Goal: Task Accomplishment & Management: Complete application form

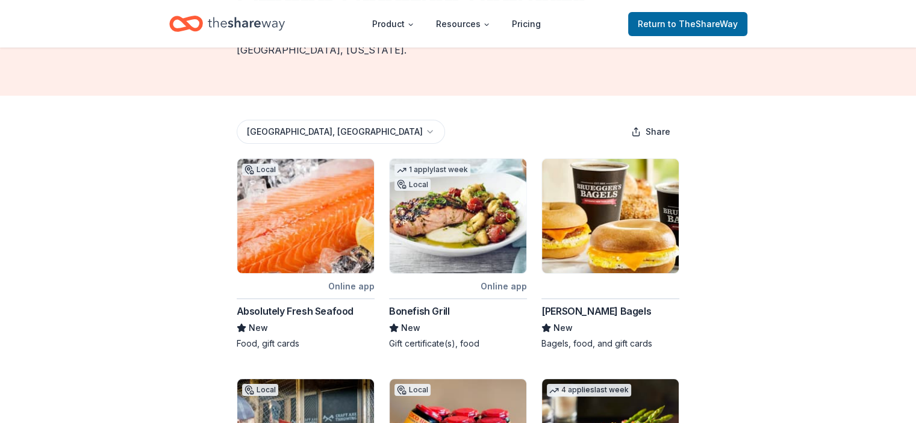
scroll to position [120, 0]
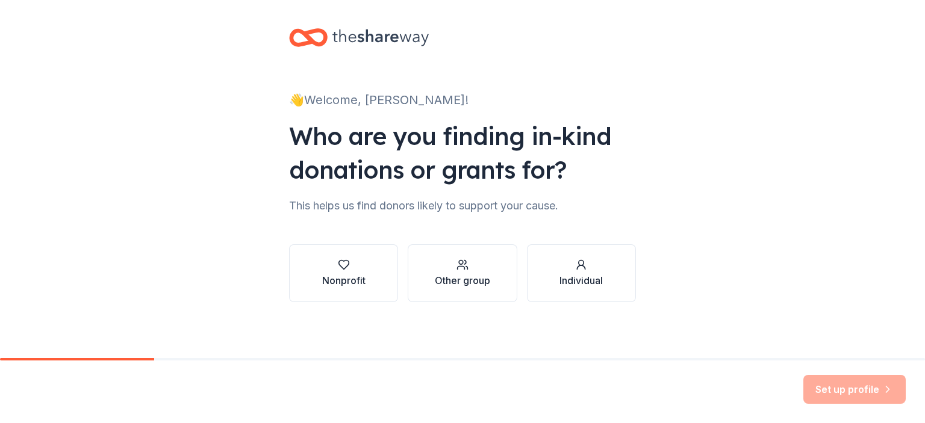
scroll to position [7, 0]
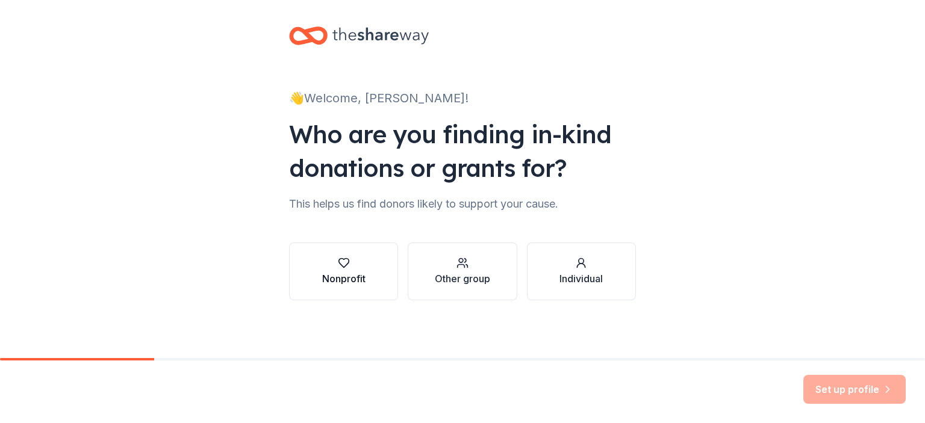
click at [347, 273] on div "Nonprofit" at bounding box center [343, 279] width 43 height 14
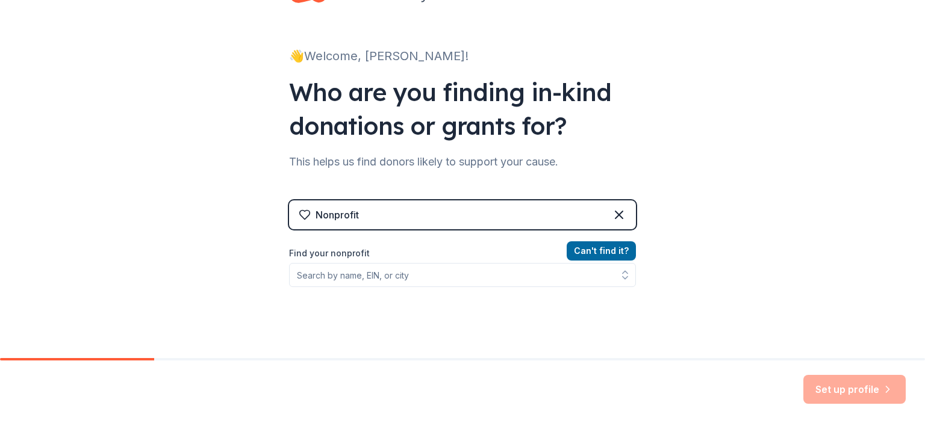
scroll to position [67, 0]
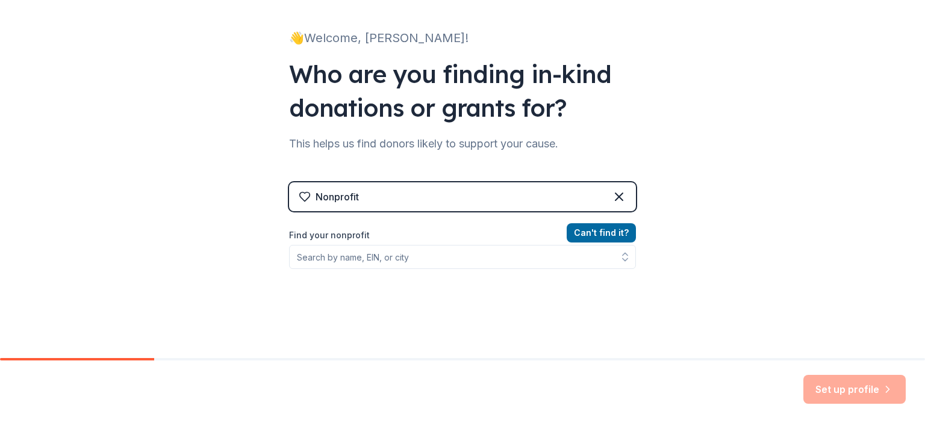
click at [442, 194] on div "Nonprofit" at bounding box center [462, 196] width 347 height 29
click at [759, 179] on div "👋 Welcome, [PERSON_NAME]! Who are you finding in-kind donations or grants for? …" at bounding box center [462, 190] width 925 height 515
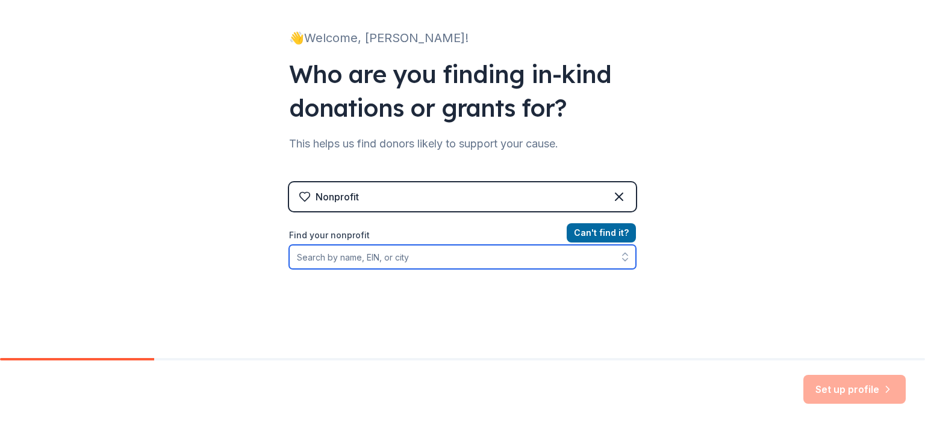
click at [438, 260] on input "Find your nonprofit" at bounding box center [462, 257] width 347 height 24
type input "[US_EMPLOYER_IDENTIFICATION_NUMBER]"
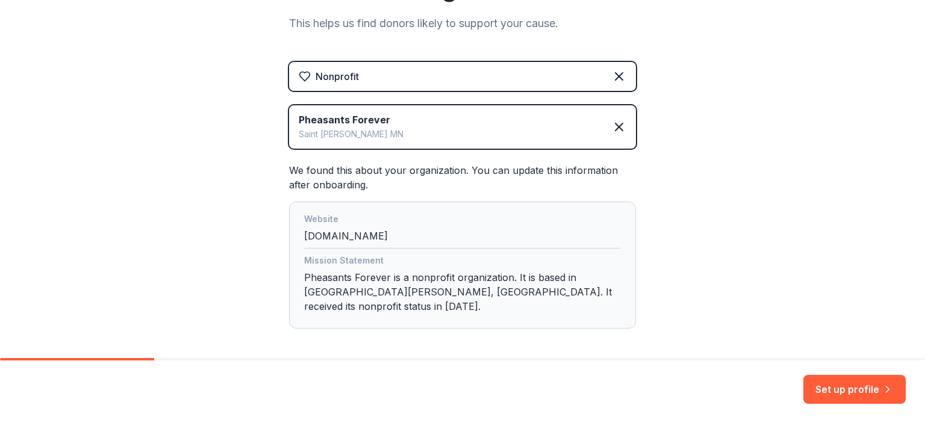
scroll to position [225, 0]
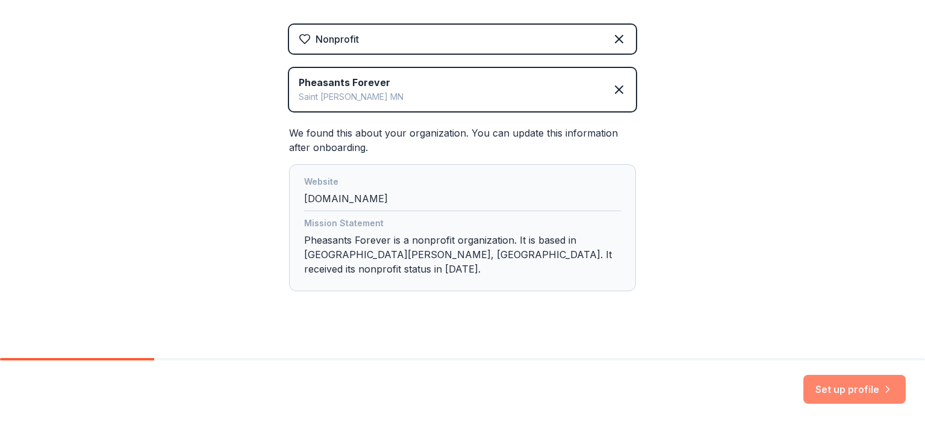
click at [840, 387] on button "Set up profile" at bounding box center [854, 389] width 102 height 29
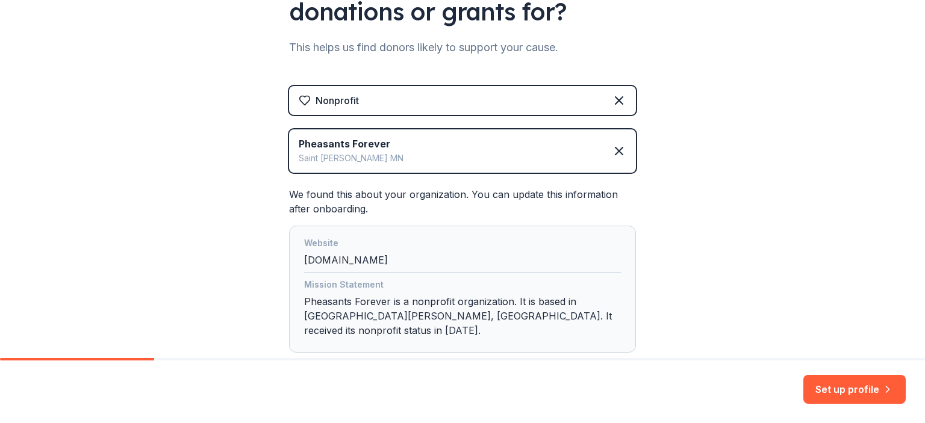
scroll to position [225, 0]
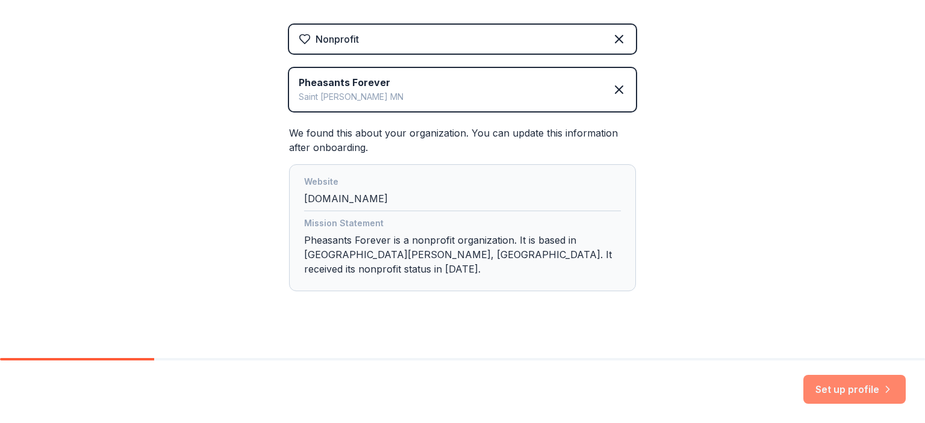
click at [835, 388] on button "Set up profile" at bounding box center [854, 389] width 102 height 29
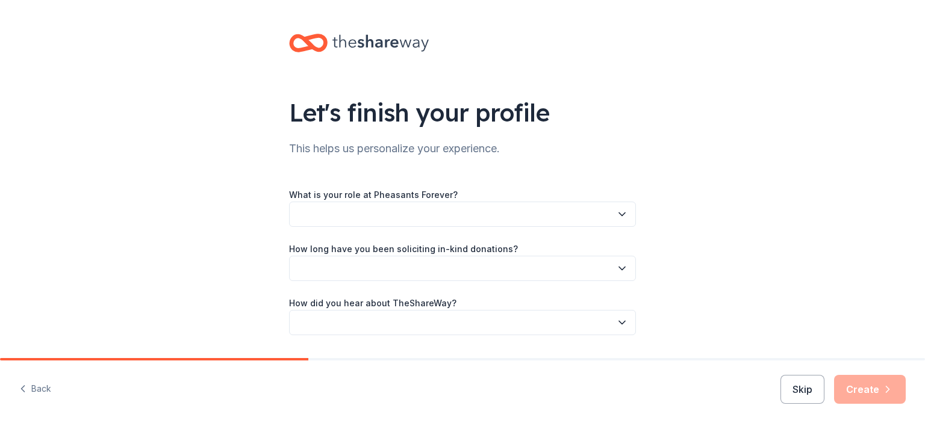
scroll to position [34, 0]
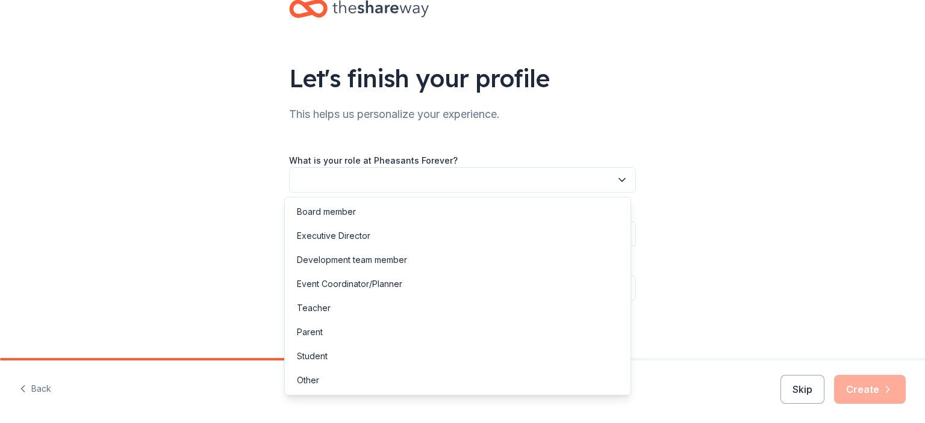
click at [345, 183] on button "button" at bounding box center [462, 179] width 347 height 25
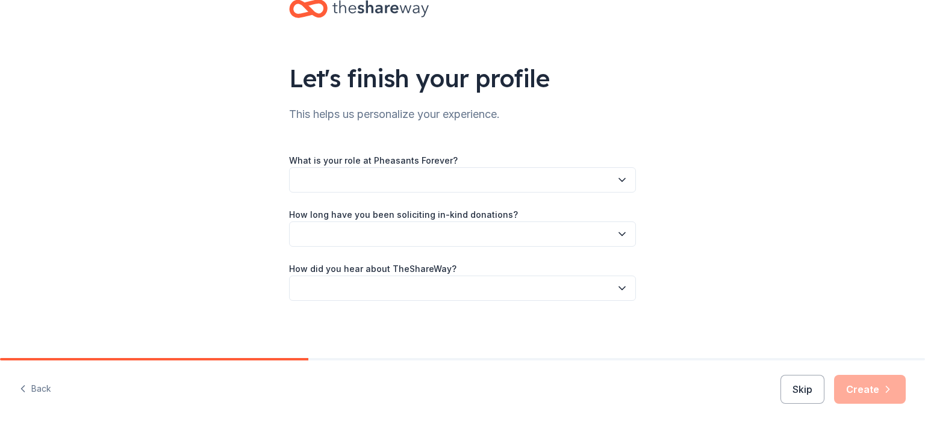
click at [345, 183] on button "button" at bounding box center [462, 179] width 347 height 25
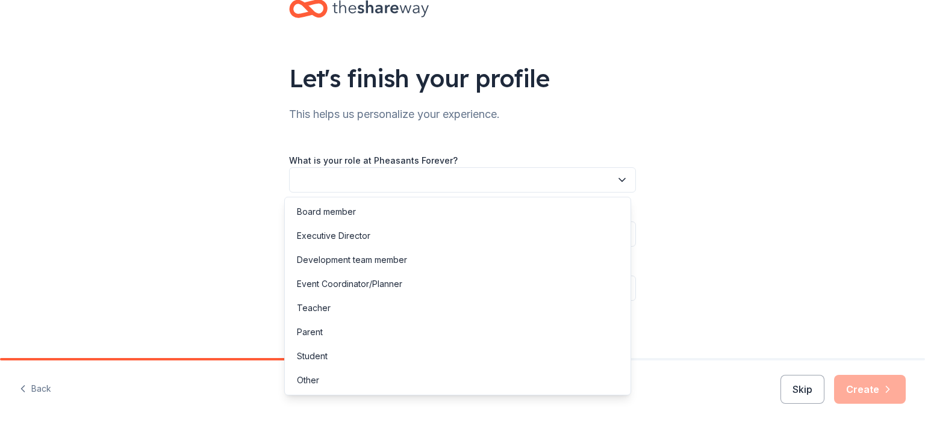
click at [345, 183] on button "button" at bounding box center [462, 179] width 347 height 25
click at [345, 209] on div "Board member" at bounding box center [326, 212] width 59 height 14
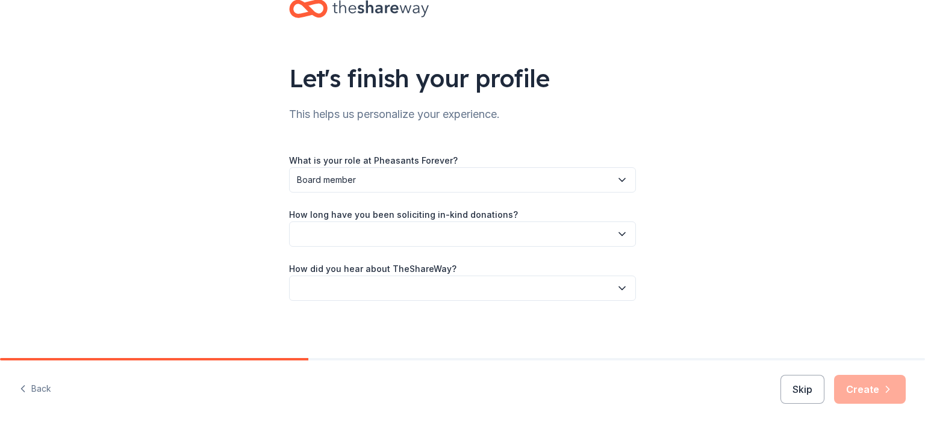
click at [352, 240] on button "button" at bounding box center [462, 234] width 347 height 25
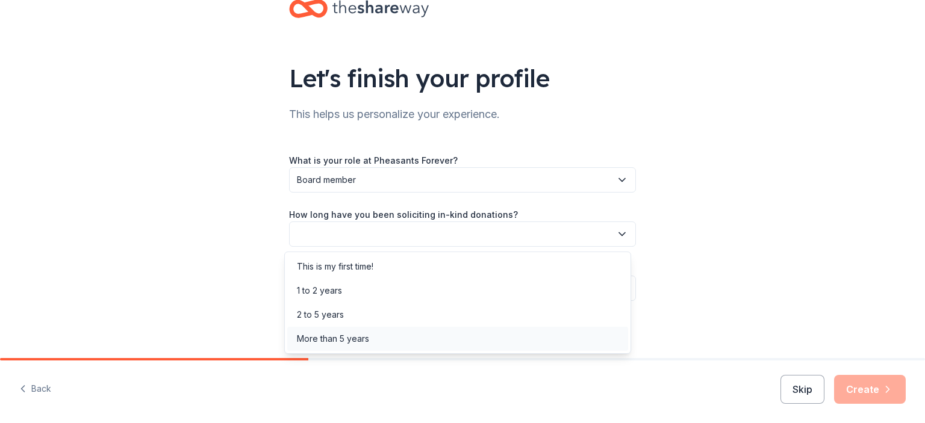
click at [356, 342] on div "More than 5 years" at bounding box center [333, 339] width 72 height 14
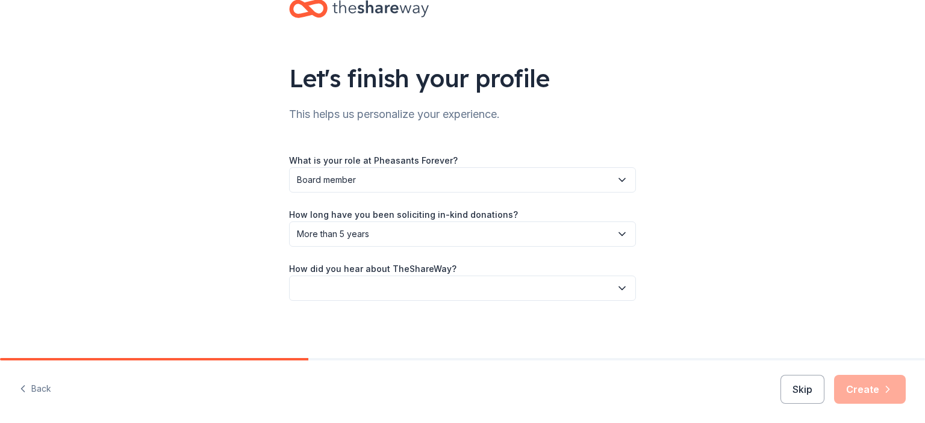
click at [353, 294] on button "button" at bounding box center [462, 288] width 347 height 25
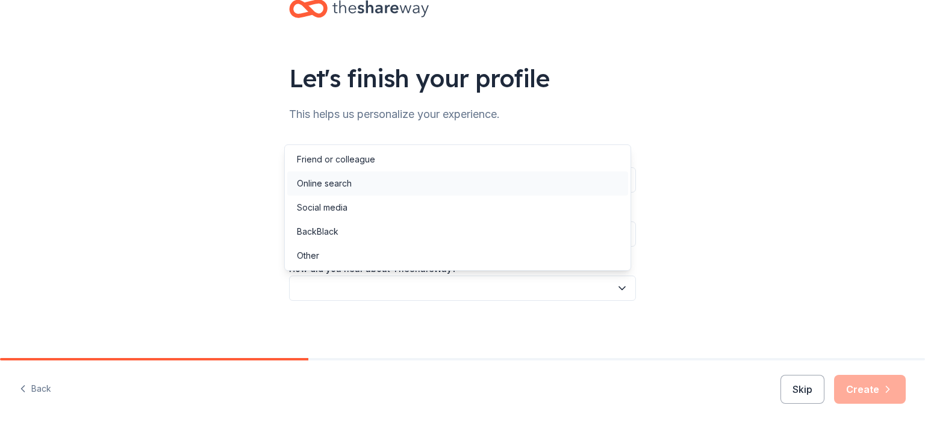
click at [358, 187] on div "Online search" at bounding box center [457, 184] width 341 height 24
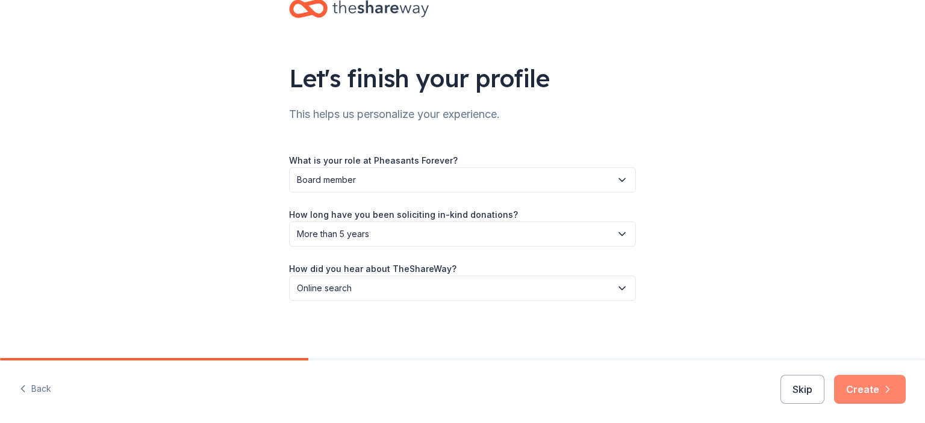
click at [878, 391] on button "Create" at bounding box center [870, 389] width 72 height 29
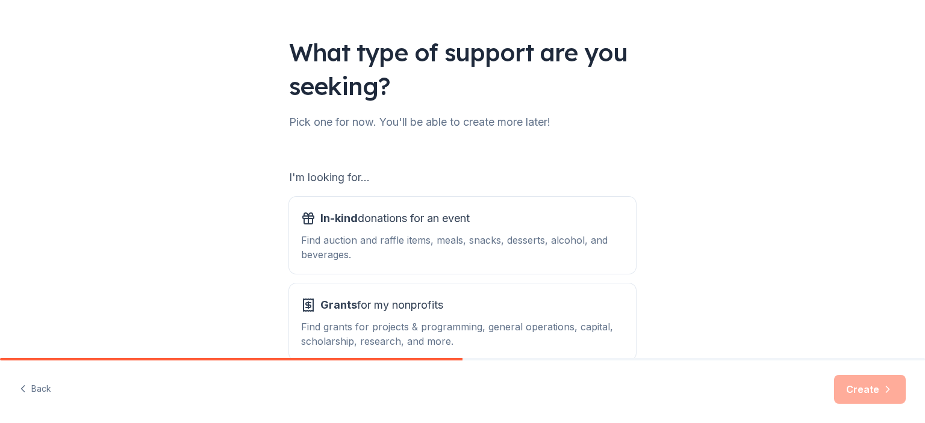
scroll to position [120, 0]
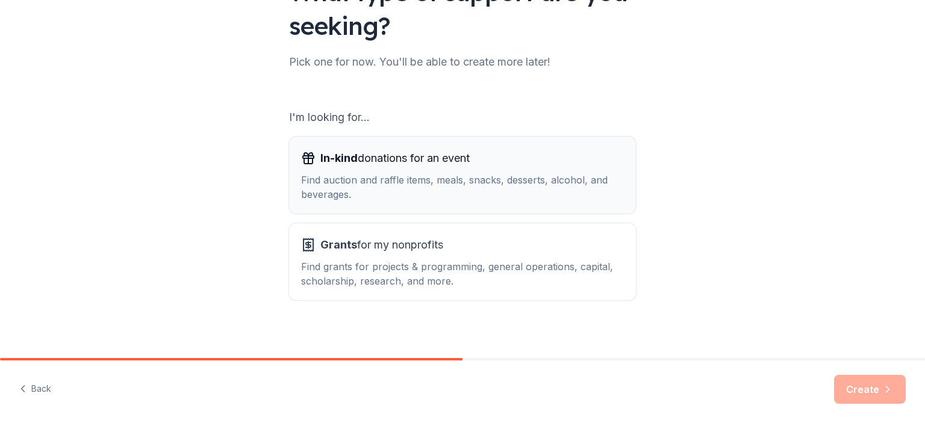
click at [384, 179] on div "Find auction and raffle items, meals, snacks, desserts, alcohol, and beverages." at bounding box center [462, 187] width 323 height 29
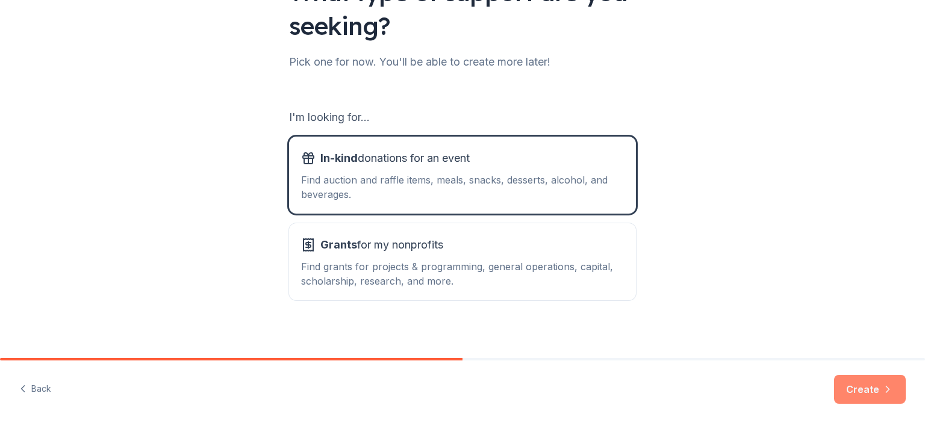
click at [851, 385] on button "Create" at bounding box center [870, 389] width 72 height 29
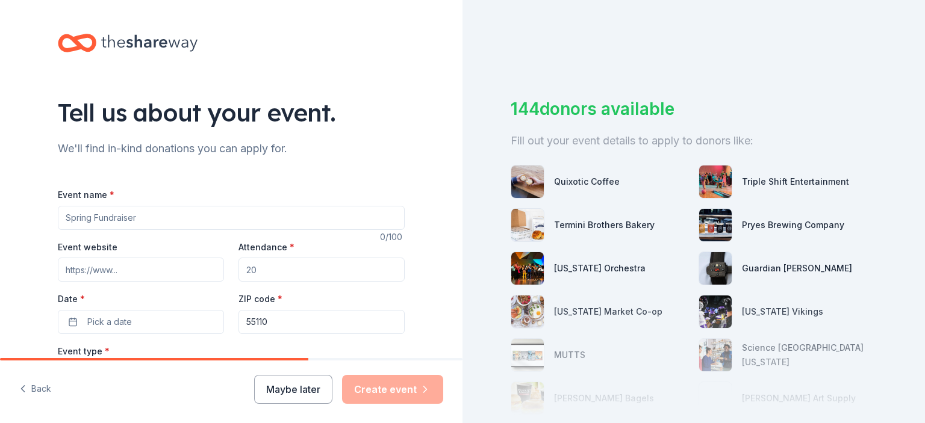
click at [154, 225] on input "Event name *" at bounding box center [231, 218] width 347 height 24
type input "19th Annual Rooster Booster BASH"
click at [149, 277] on input "Event website" at bounding box center [141, 270] width 166 height 24
type input "www.dcwestpheasantsforever.org"
click at [290, 268] on input "Attendance *" at bounding box center [321, 270] width 166 height 24
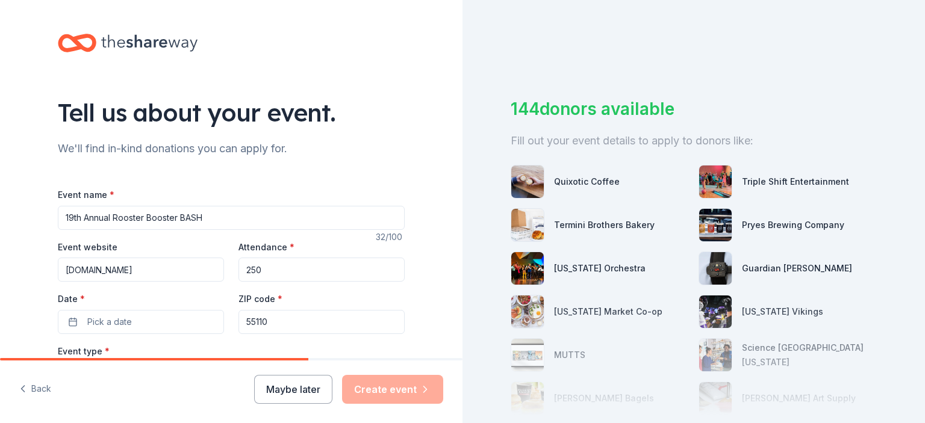
scroll to position [120, 0]
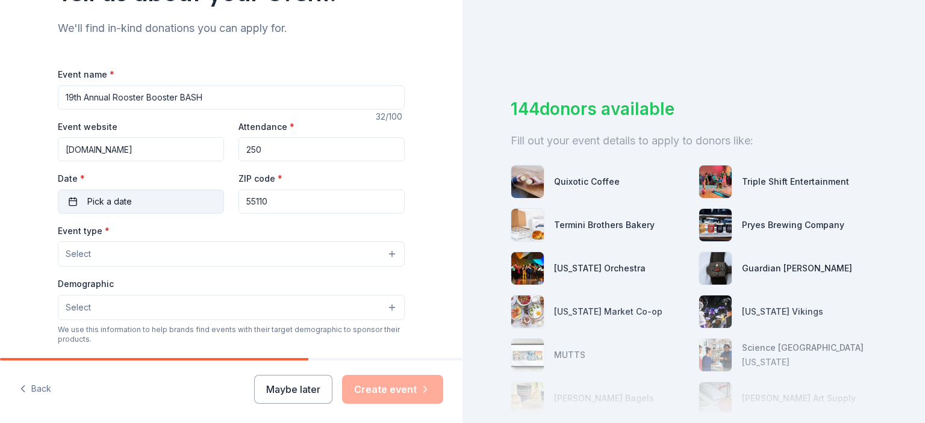
type input "250"
click at [133, 208] on button "Pick a date" at bounding box center [141, 202] width 166 height 24
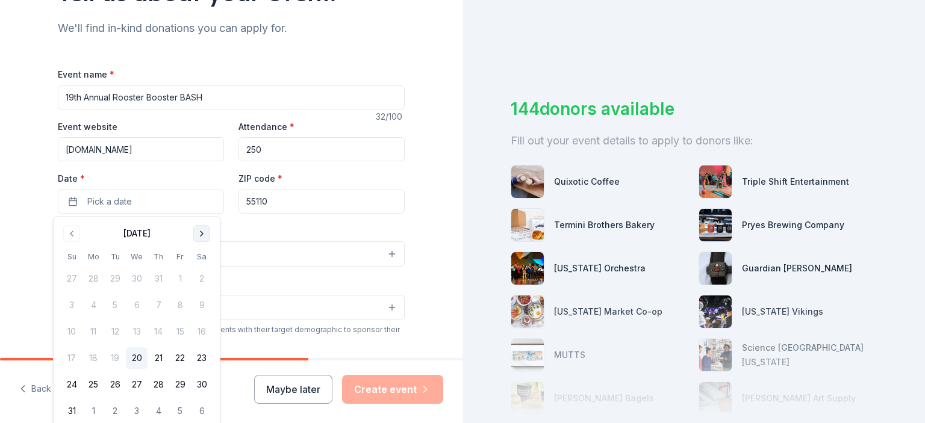
click at [200, 235] on button "Go to next month" at bounding box center [201, 233] width 17 height 17
click at [160, 358] on button "25" at bounding box center [159, 358] width 22 height 22
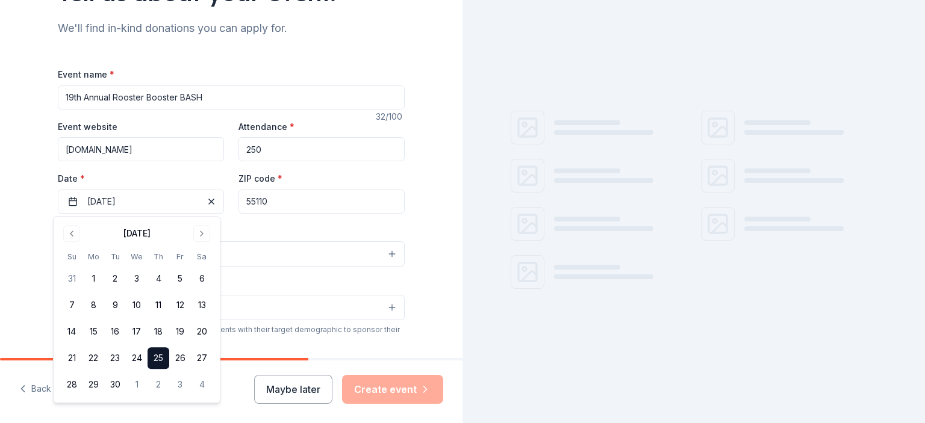
click at [281, 192] on input "55110" at bounding box center [321, 202] width 166 height 24
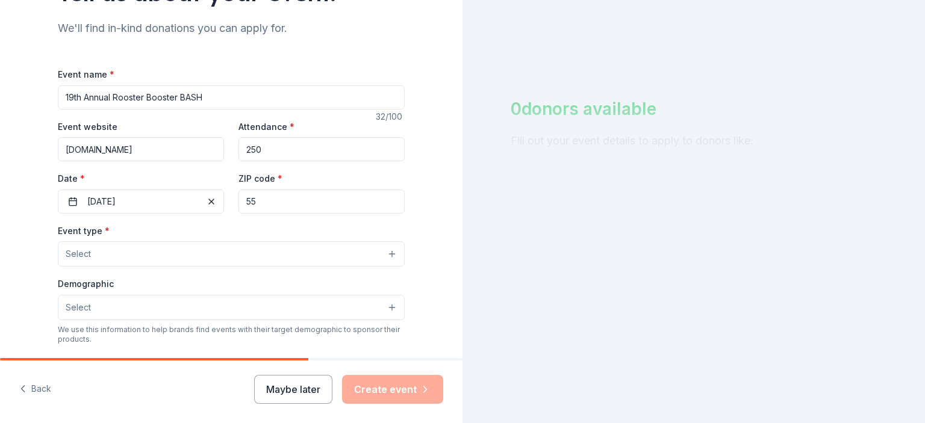
type input "5"
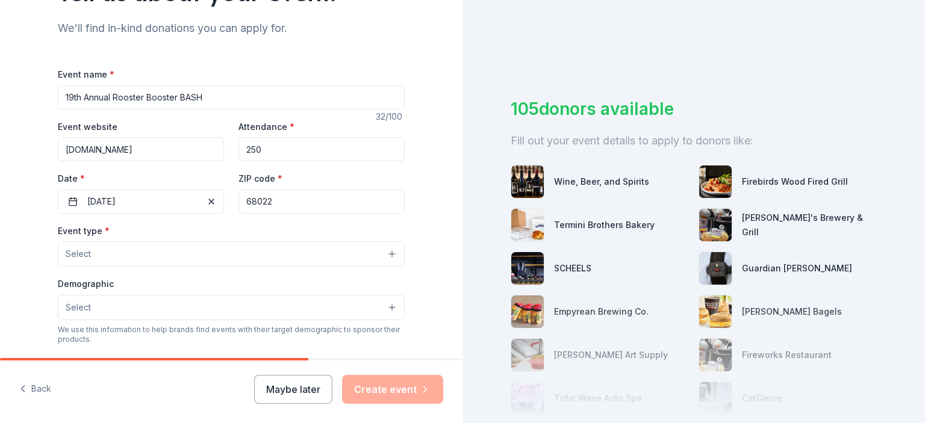
type input "68022"
click at [130, 253] on button "Select" at bounding box center [231, 253] width 347 height 25
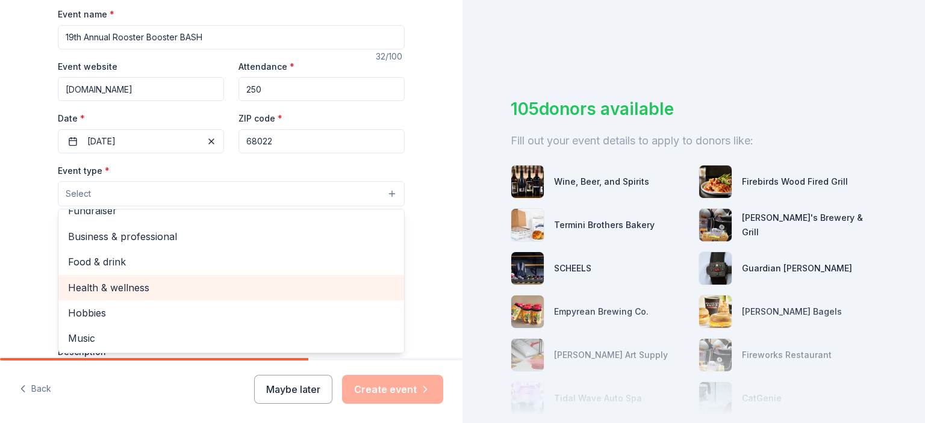
scroll to position [0, 0]
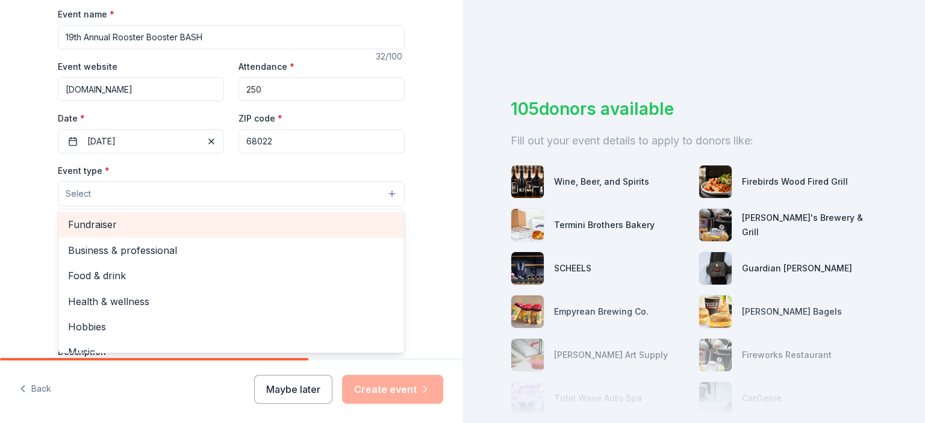
click at [109, 226] on span "Fundraiser" at bounding box center [231, 225] width 326 height 16
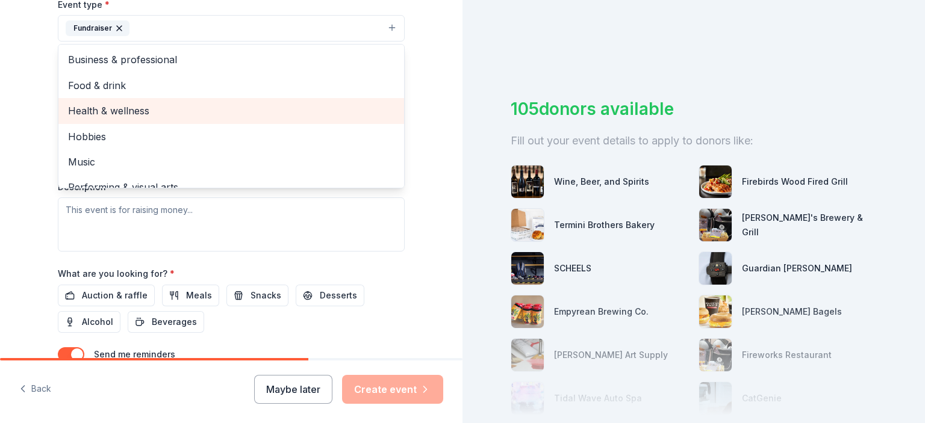
scroll to position [361, 0]
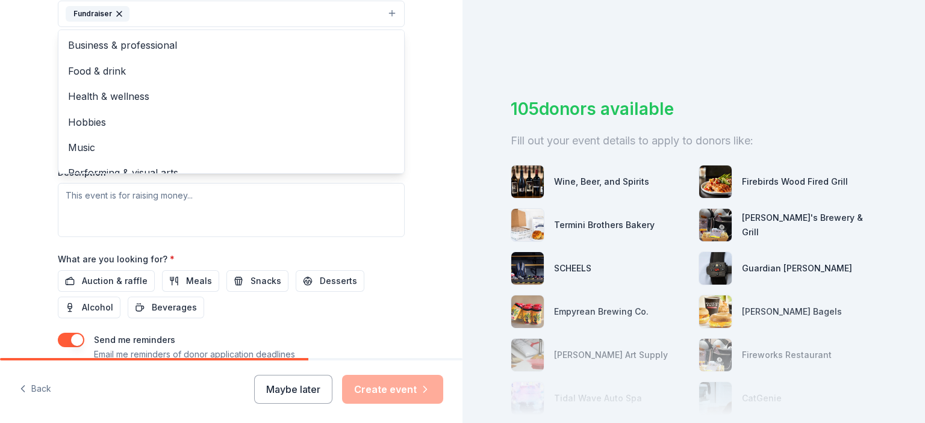
click at [15, 190] on div "Tell us about your event. We'll find in-kind donations you can apply for. Event…" at bounding box center [231, 40] width 462 height 803
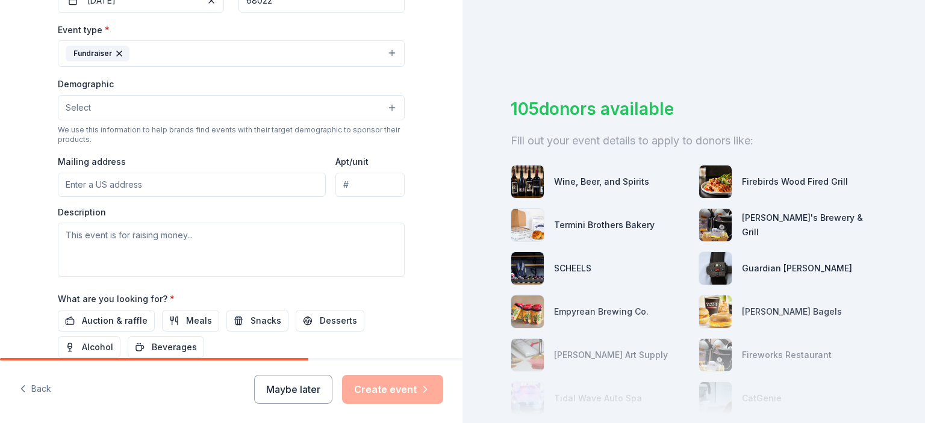
scroll to position [301, 0]
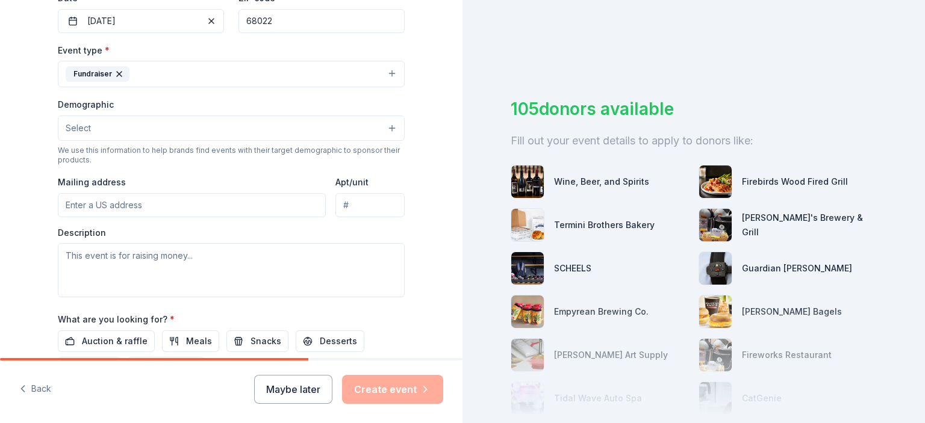
click at [138, 131] on button "Select" at bounding box center [231, 128] width 347 height 25
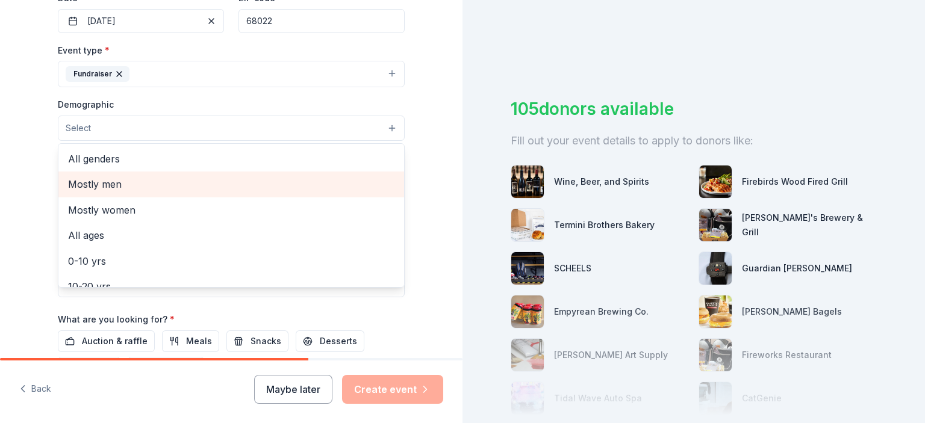
click at [133, 179] on span "Mostly men" at bounding box center [231, 184] width 326 height 16
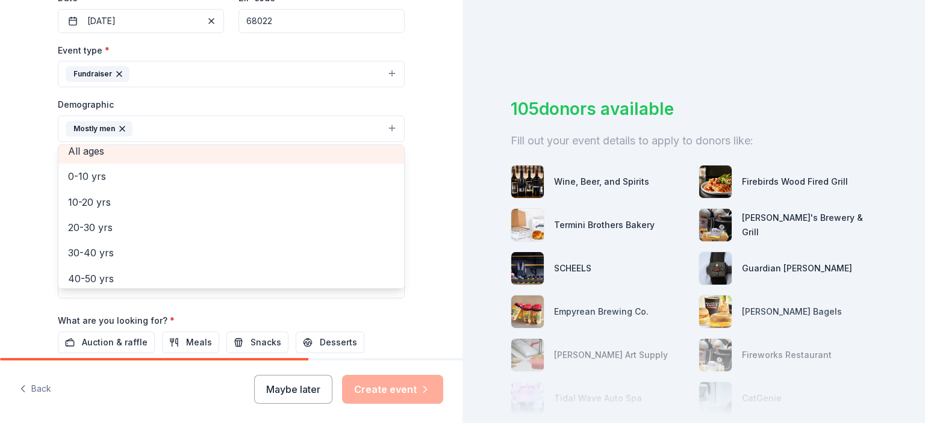
scroll to position [120, 0]
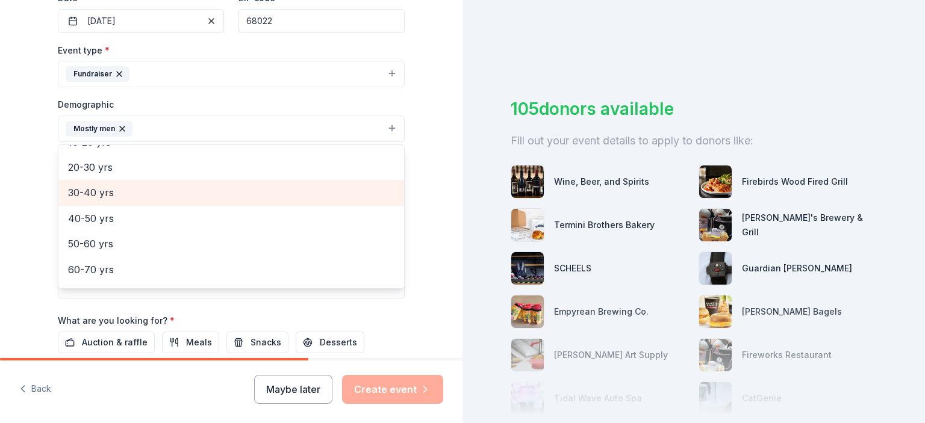
click at [135, 196] on span "30-40 yrs" at bounding box center [231, 193] width 326 height 16
click at [104, 199] on span "40-50 yrs" at bounding box center [231, 193] width 326 height 16
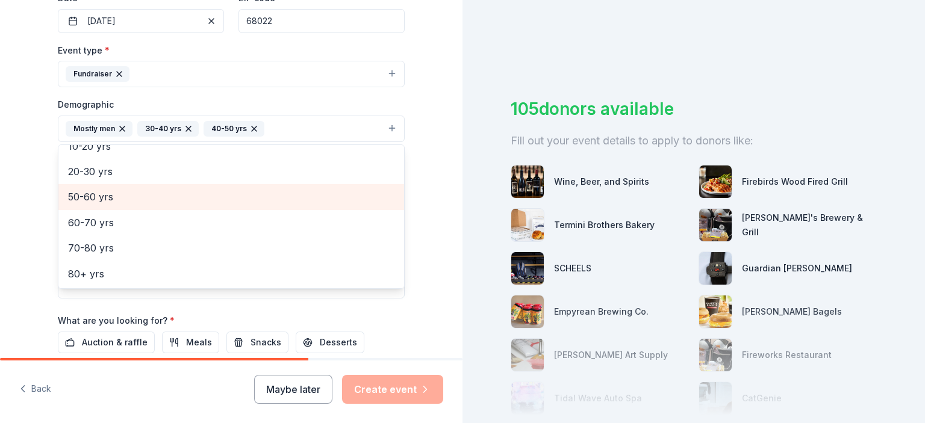
click at [103, 202] on span "50-60 yrs" at bounding box center [231, 197] width 326 height 16
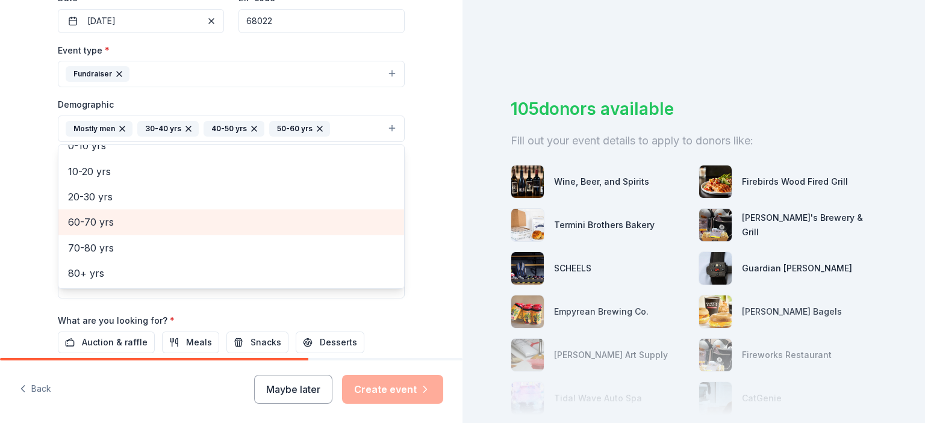
click at [104, 223] on span "60-70 yrs" at bounding box center [231, 222] width 326 height 16
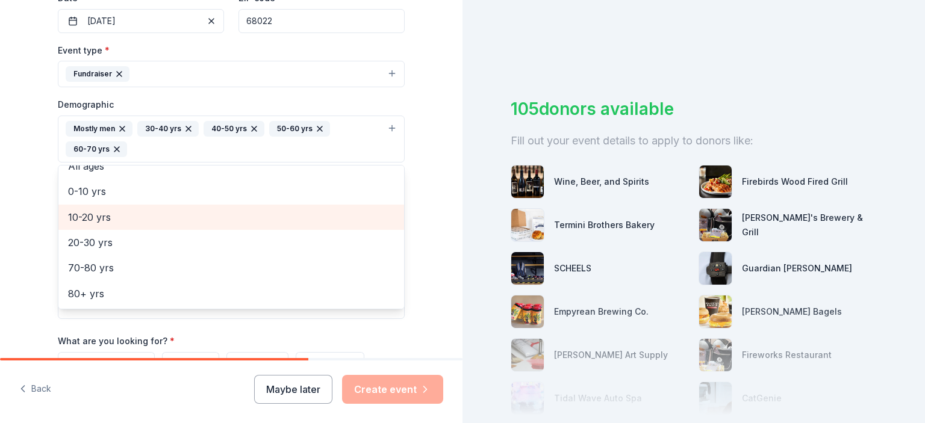
scroll to position [65, 0]
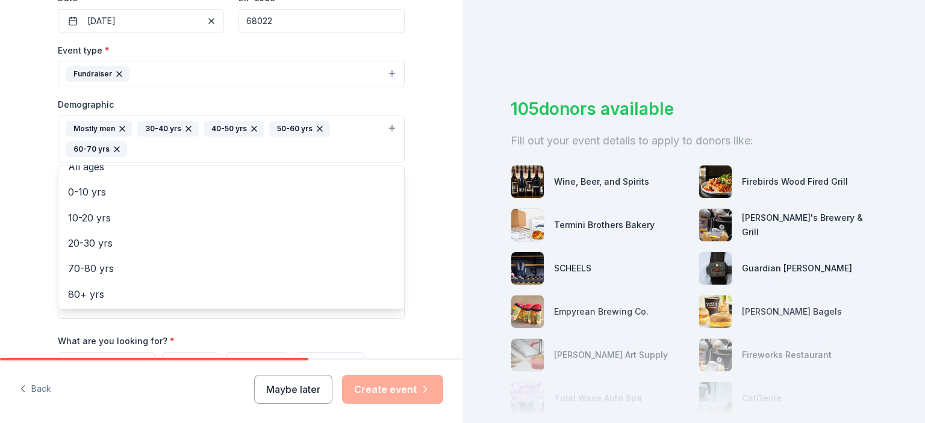
click at [39, 207] on div "Tell us about your event. We'll find in-kind donations you can apply for. Event…" at bounding box center [231, 111] width 385 height 824
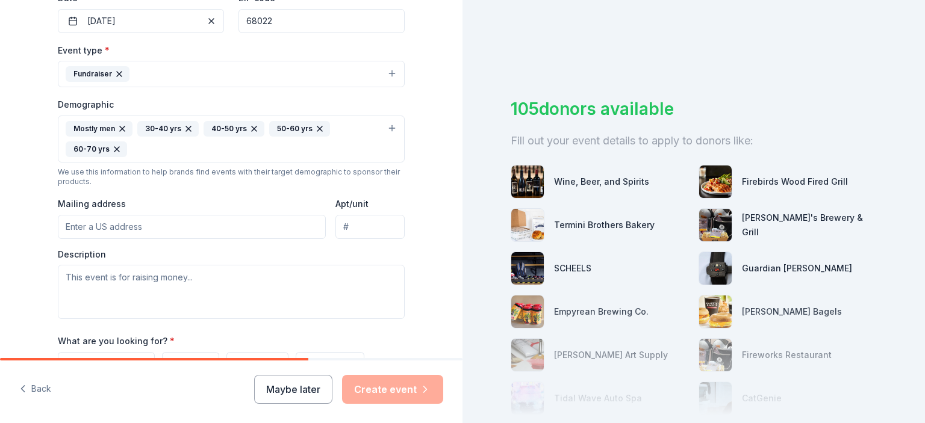
scroll to position [361, 0]
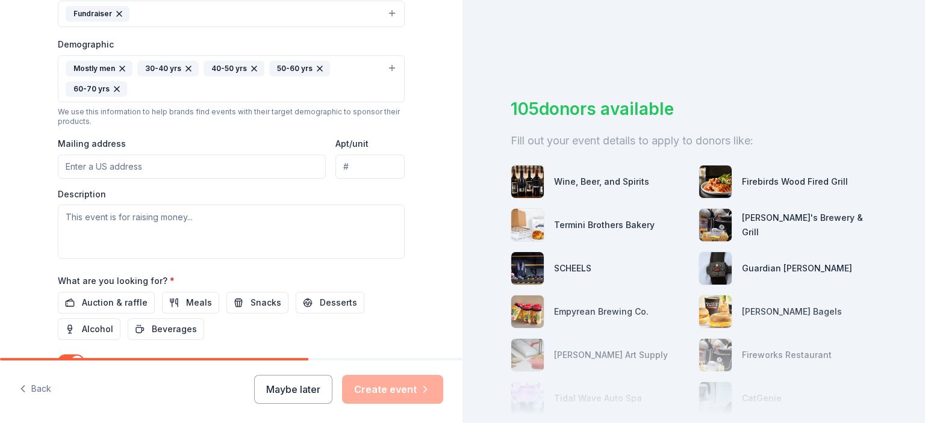
click at [113, 163] on input "Mailing address" at bounding box center [192, 167] width 268 height 24
type input "S75 Cedar Ln"
click at [386, 163] on input "Fremont, NE 68025" at bounding box center [369, 167] width 69 height 24
click at [388, 173] on input "68025" at bounding box center [369, 167] width 69 height 24
type input "6"
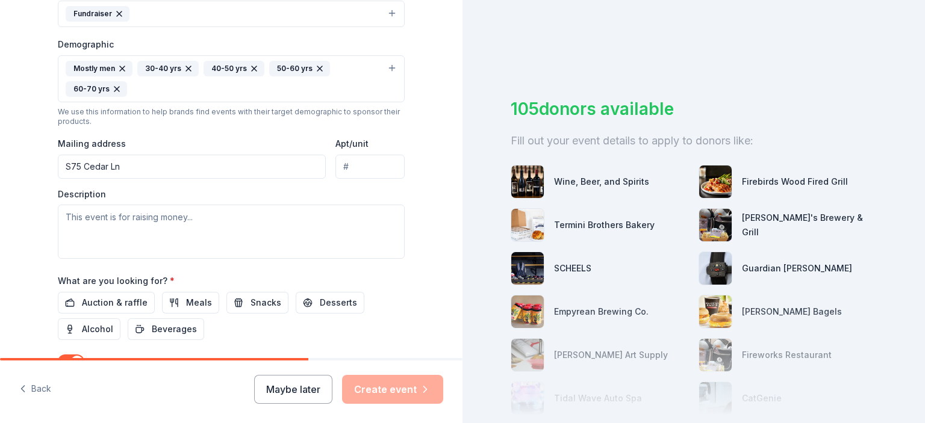
click at [148, 166] on input "S75 Cedar Ln" at bounding box center [192, 167] width 268 height 24
type input "S75 Cedar Lane, Fremont, NE, 68025"
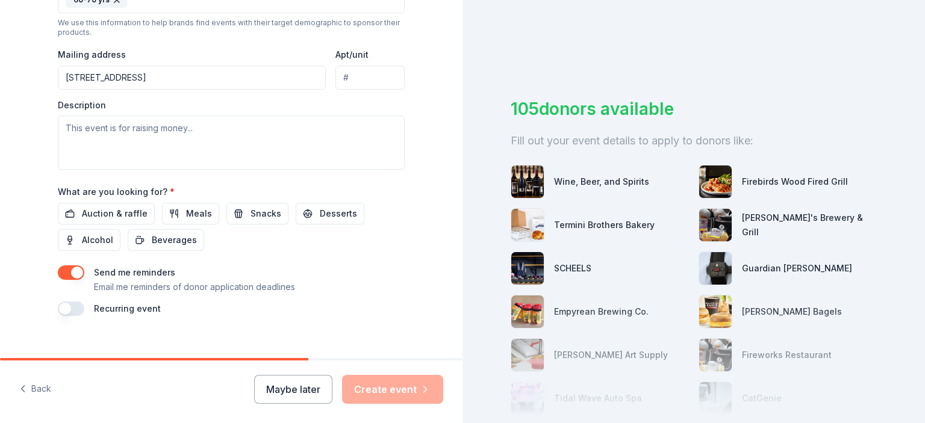
scroll to position [465, 0]
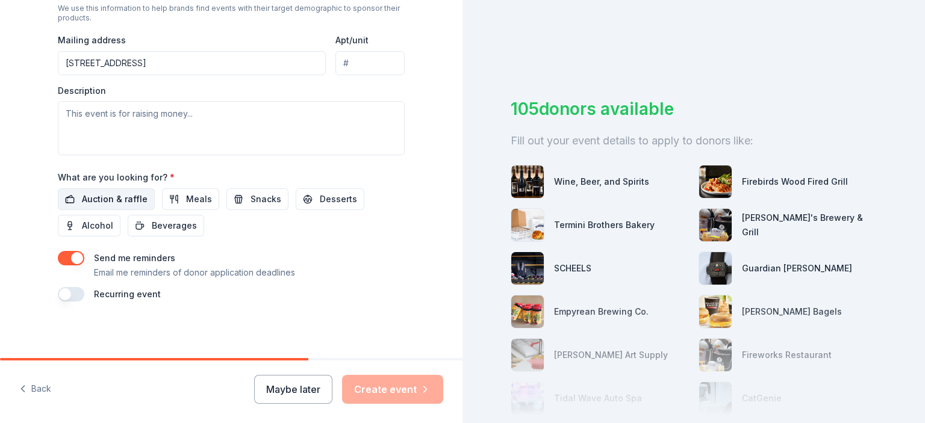
click at [100, 199] on span "Auction & raffle" at bounding box center [115, 199] width 66 height 14
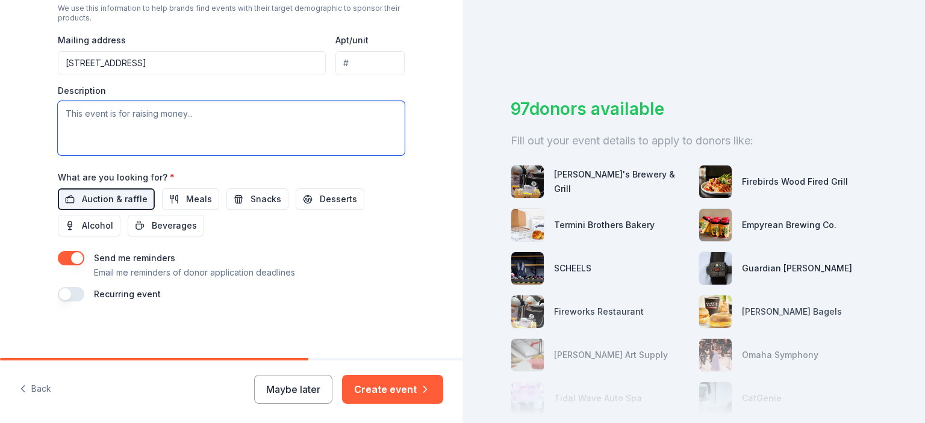
click at [96, 115] on textarea at bounding box center [231, 128] width 347 height 54
click at [86, 109] on textarea at bounding box center [231, 128] width 347 height 54
paste textarea "Our chapter is obviously urban based and we don’t have a lot of direct hunting …"
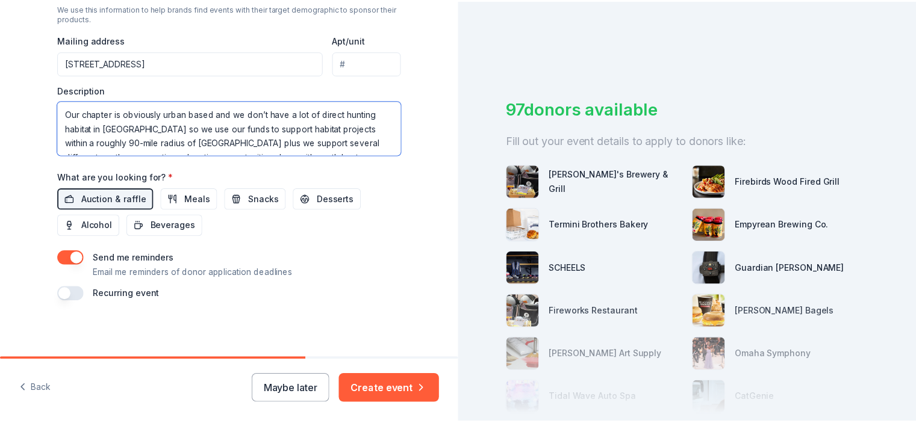
scroll to position [7, 0]
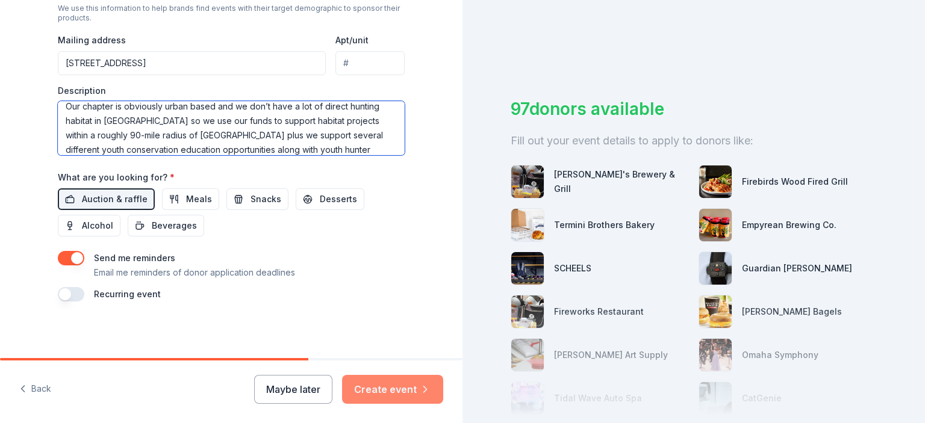
type textarea "Our chapter is obviously urban based and we don’t have a lot of direct hunting …"
click at [388, 387] on button "Create event" at bounding box center [392, 389] width 101 height 29
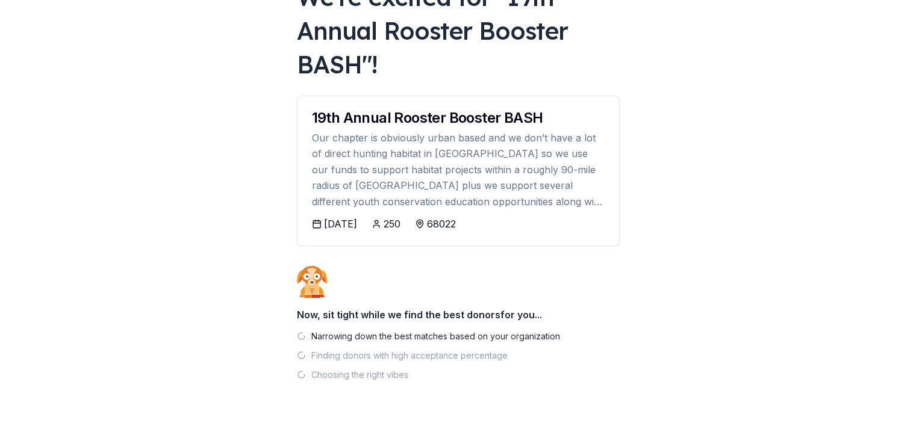
scroll to position [135, 0]
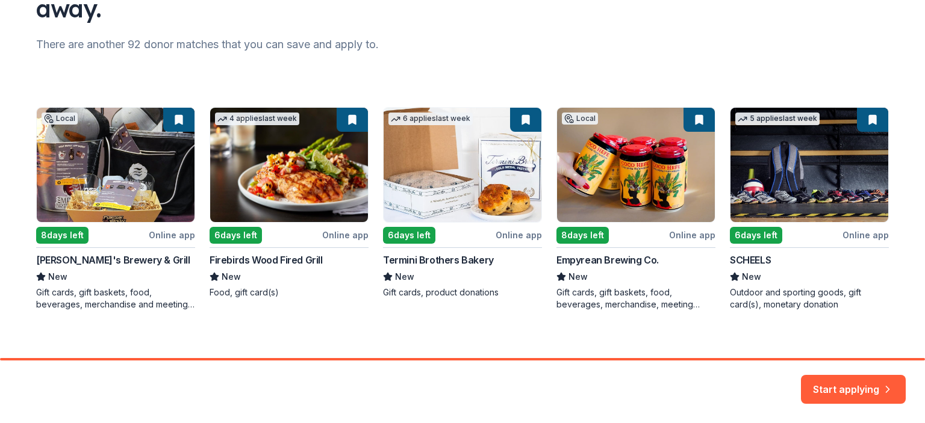
scroll to position [148, 0]
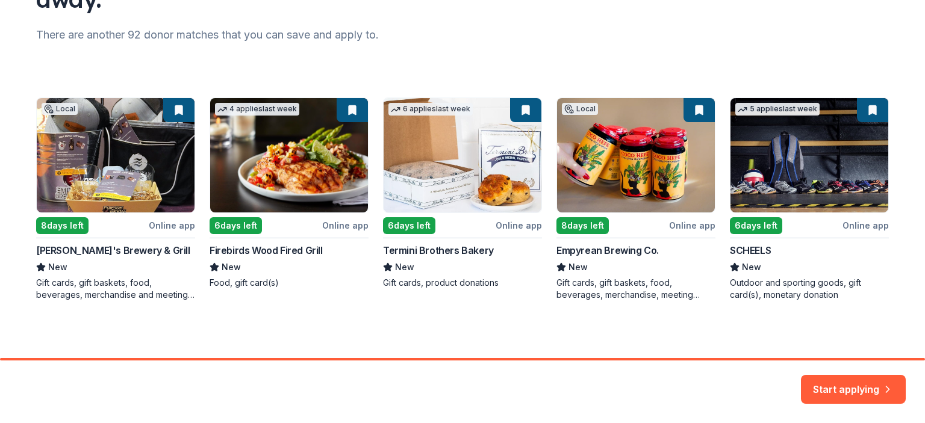
click at [276, 190] on div "Local 8 days left Online app Lazlo's Brewery & Grill New Gift cards, gift baske…" at bounding box center [462, 199] width 853 height 203
click at [824, 385] on button "Start applying" at bounding box center [853, 382] width 105 height 29
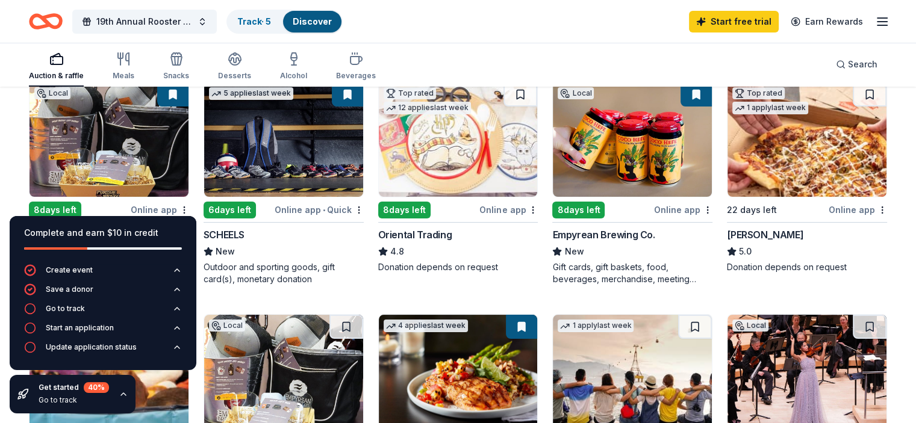
scroll to position [120, 0]
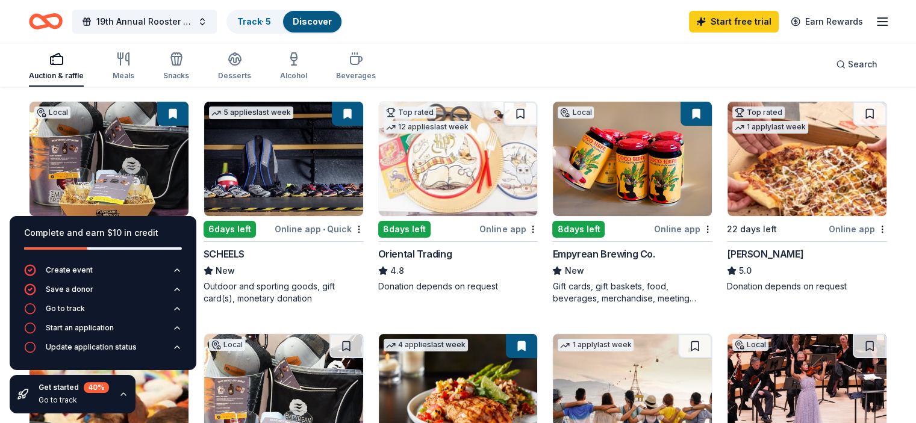
click at [293, 175] on img at bounding box center [283, 159] width 159 height 114
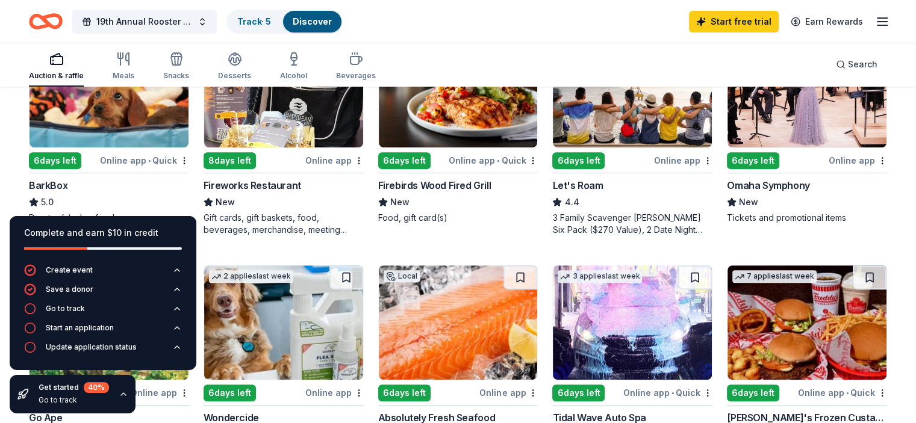
scroll to position [482, 0]
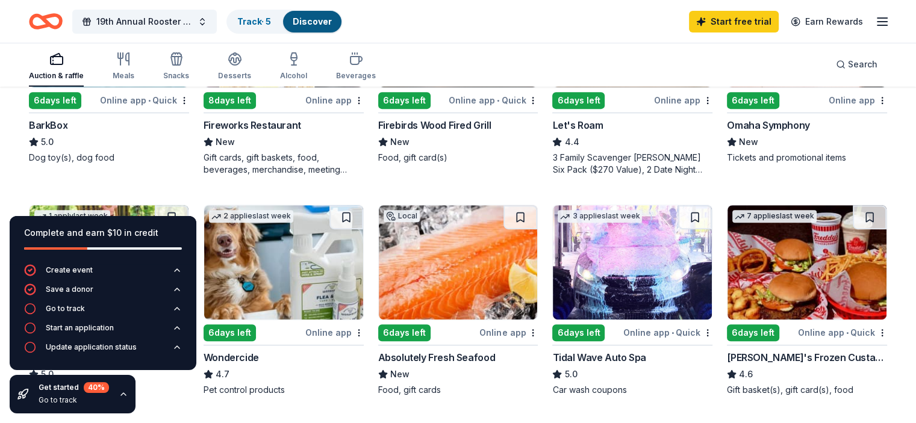
click at [22, 139] on div "155 results in Elkhorn, NE Application deadlines 141 this month 14 in September…" at bounding box center [458, 367] width 916 height 1522
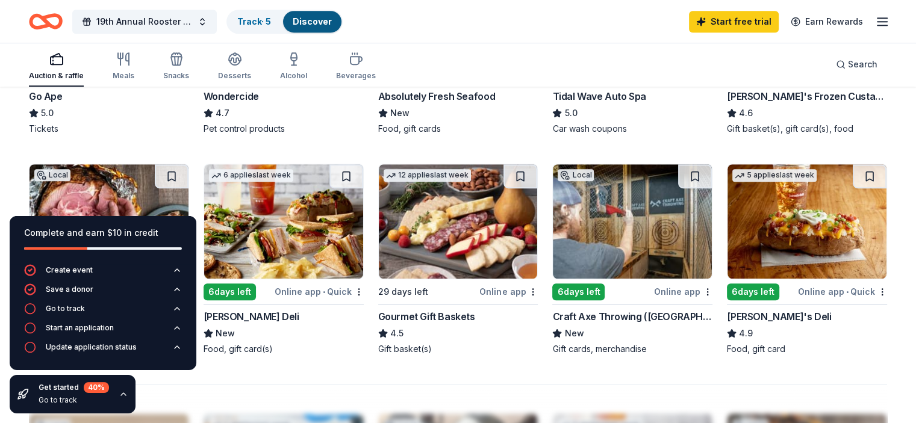
scroll to position [722, 0]
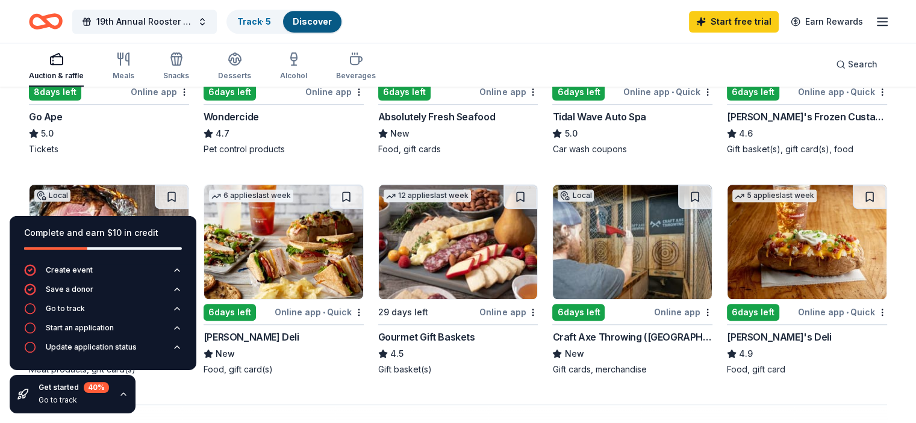
click at [458, 262] on img at bounding box center [458, 242] width 159 height 114
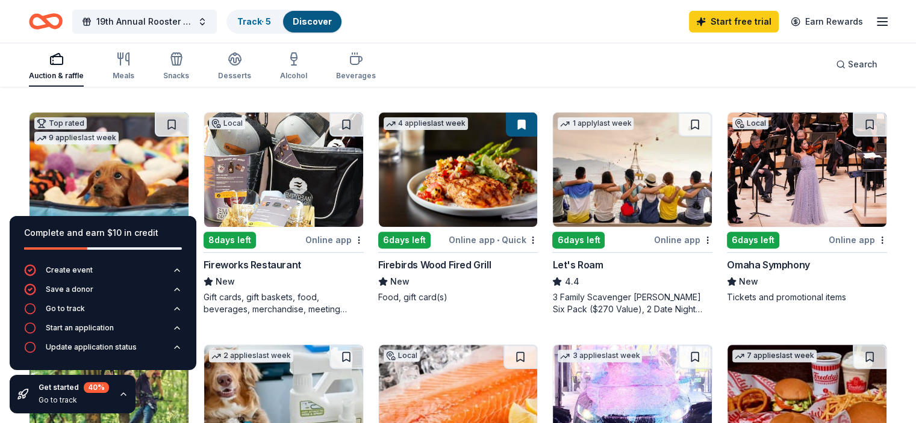
scroll to position [361, 0]
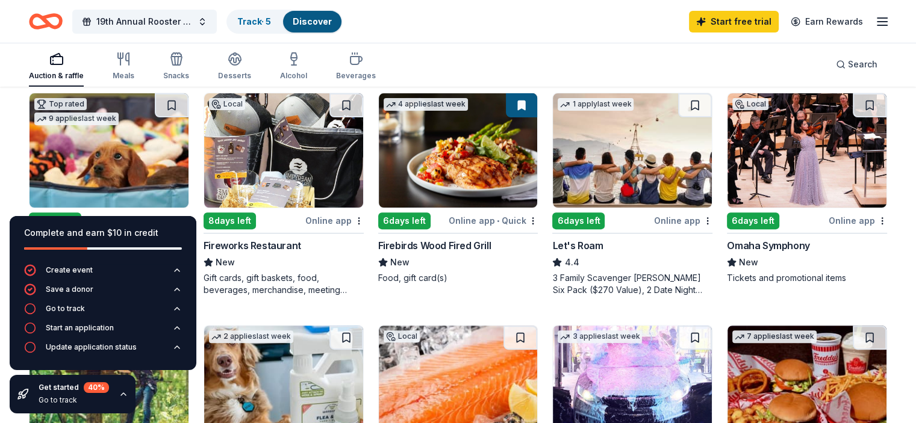
click at [474, 165] on img at bounding box center [458, 150] width 159 height 114
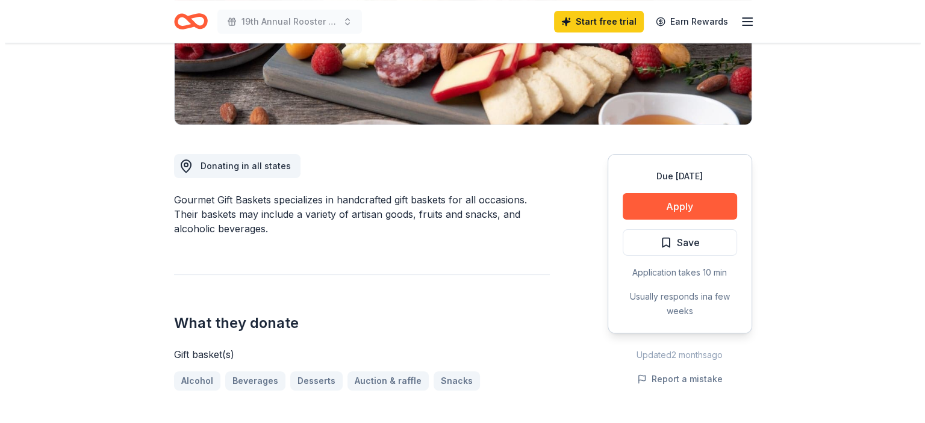
scroll to position [301, 0]
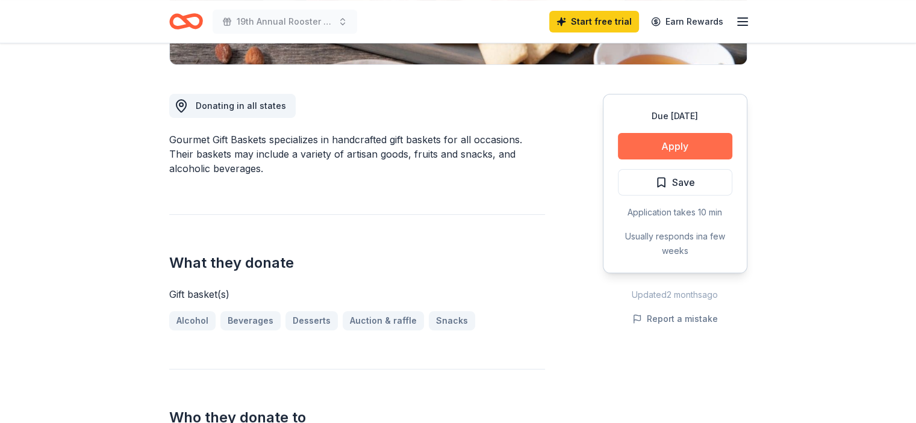
click at [689, 150] on button "Apply" at bounding box center [675, 146] width 114 height 26
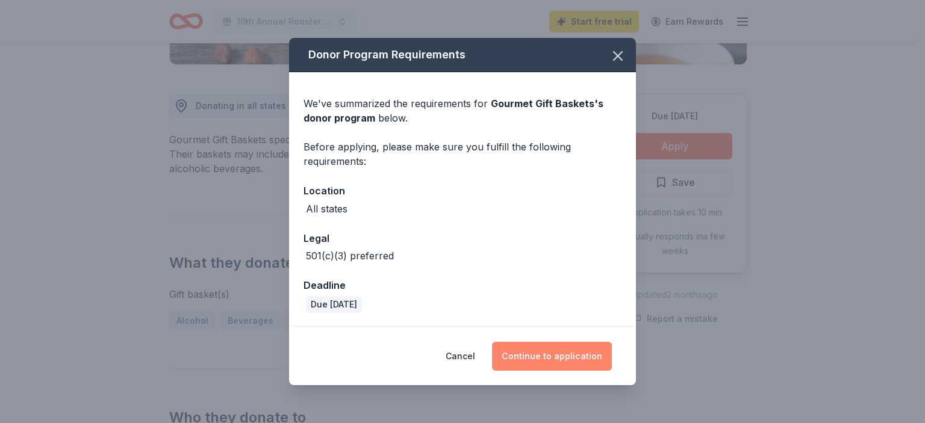
click at [564, 356] on button "Continue to application" at bounding box center [552, 356] width 120 height 29
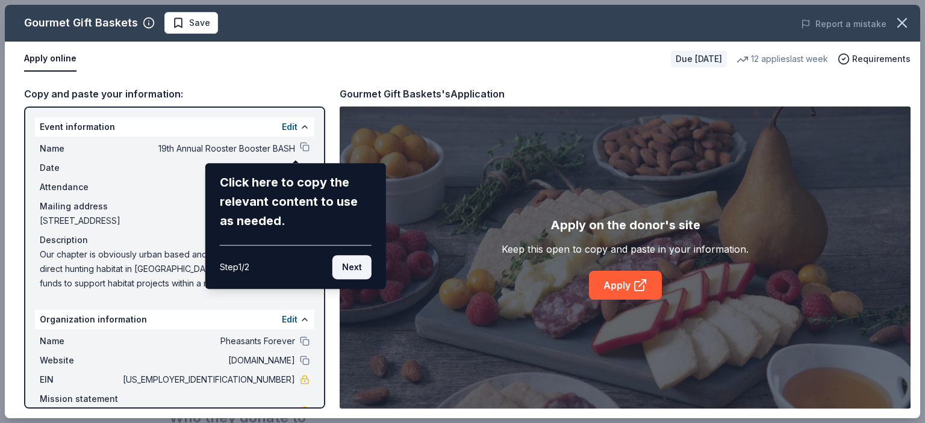
click at [364, 270] on button "Next" at bounding box center [351, 267] width 39 height 24
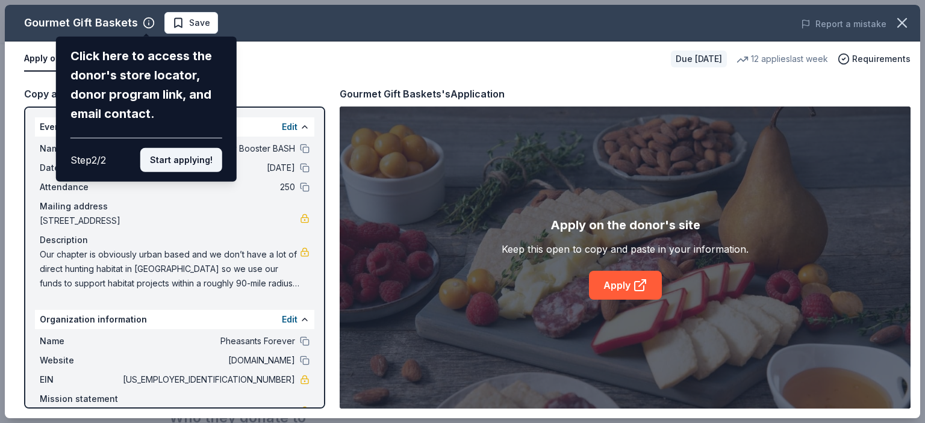
click at [191, 162] on button "Start applying!" at bounding box center [181, 160] width 82 height 24
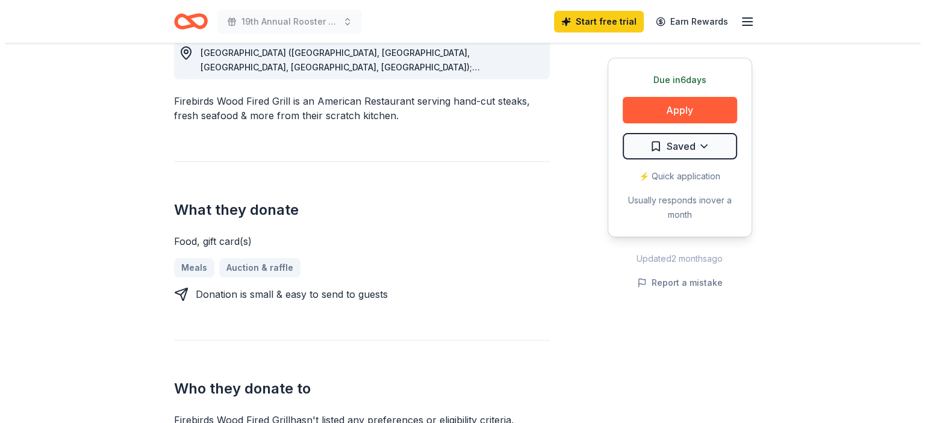
scroll to position [301, 0]
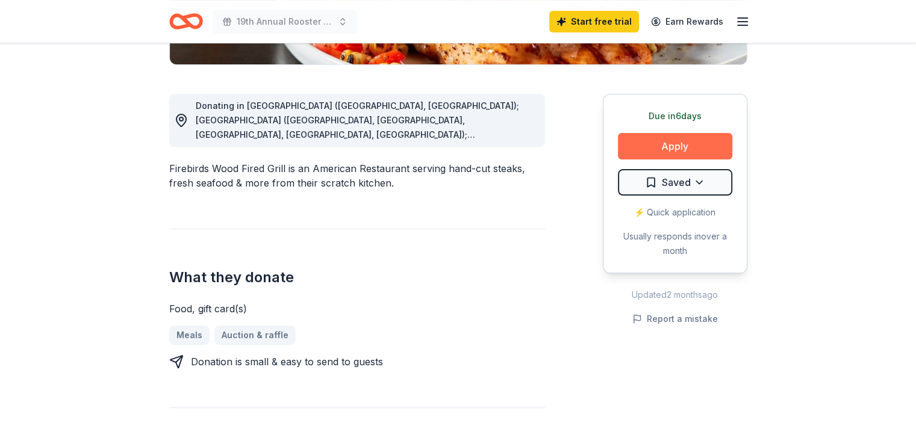
click at [683, 139] on button "Apply" at bounding box center [675, 146] width 114 height 26
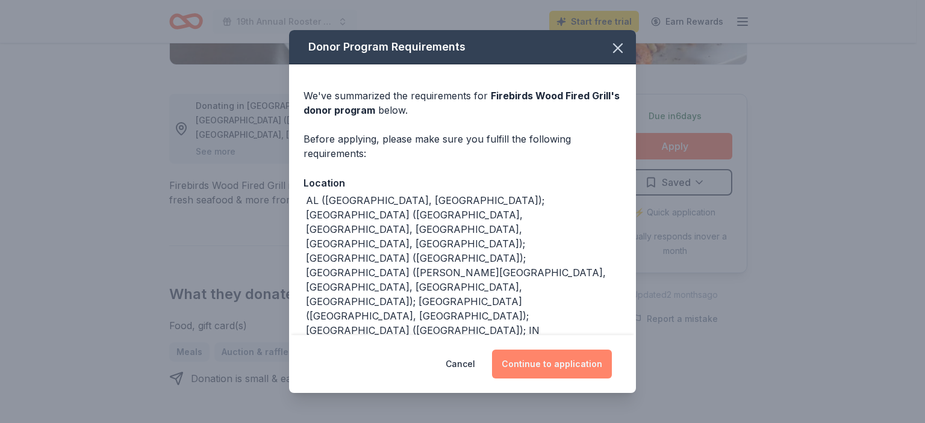
click at [563, 367] on button "Continue to application" at bounding box center [552, 364] width 120 height 29
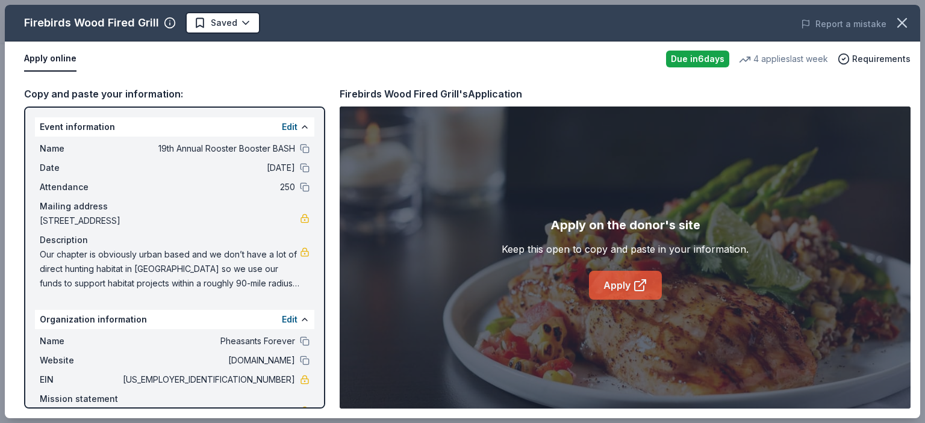
click at [618, 285] on link "Apply" at bounding box center [625, 285] width 73 height 29
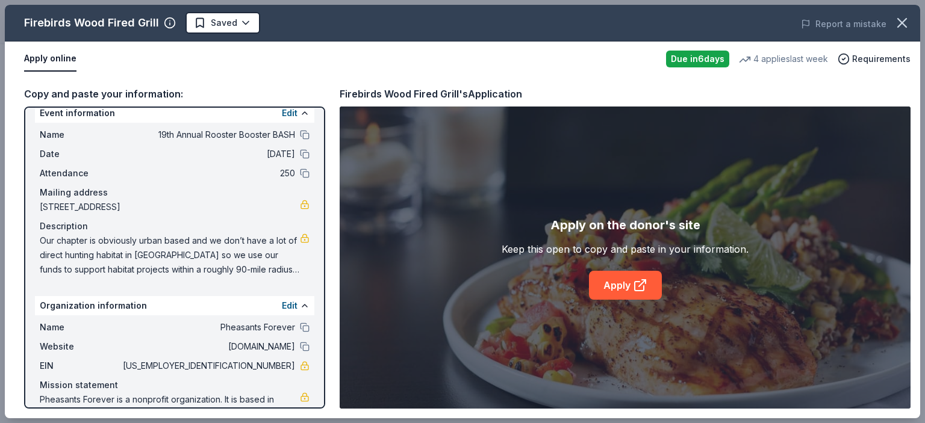
scroll to position [0, 0]
